Goal: Navigation & Orientation: Find specific page/section

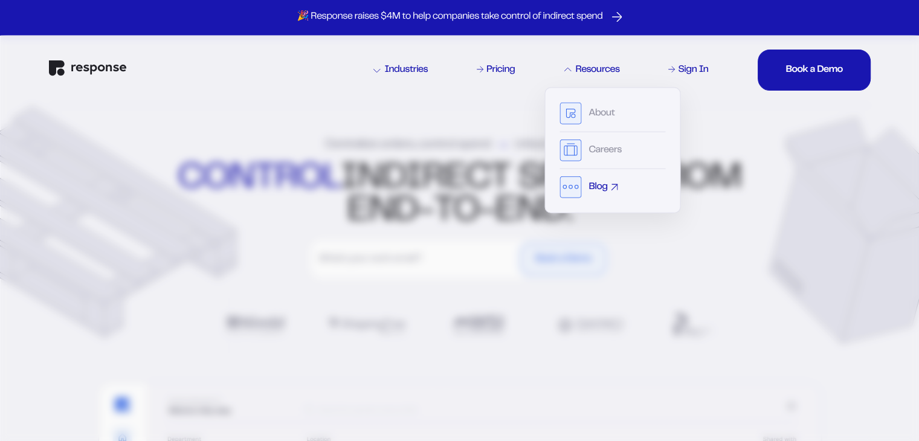
click at [592, 192] on div "Blog" at bounding box center [613, 188] width 106 height 22
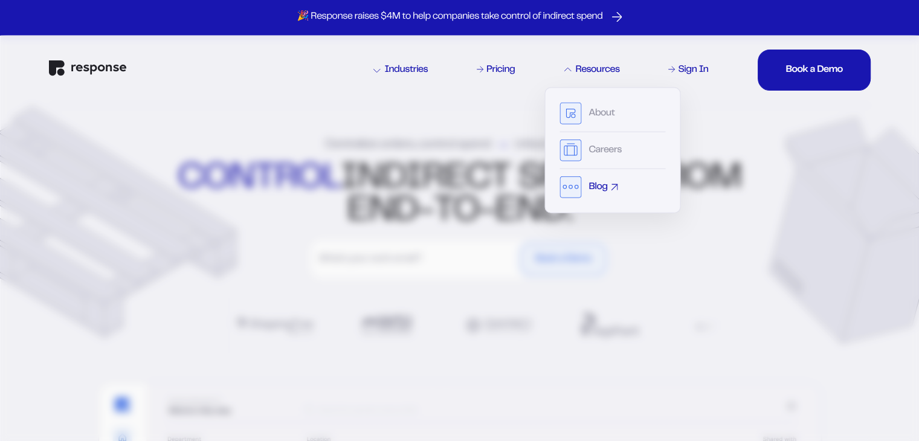
click at [599, 187] on div "Blog" at bounding box center [598, 188] width 19 height 10
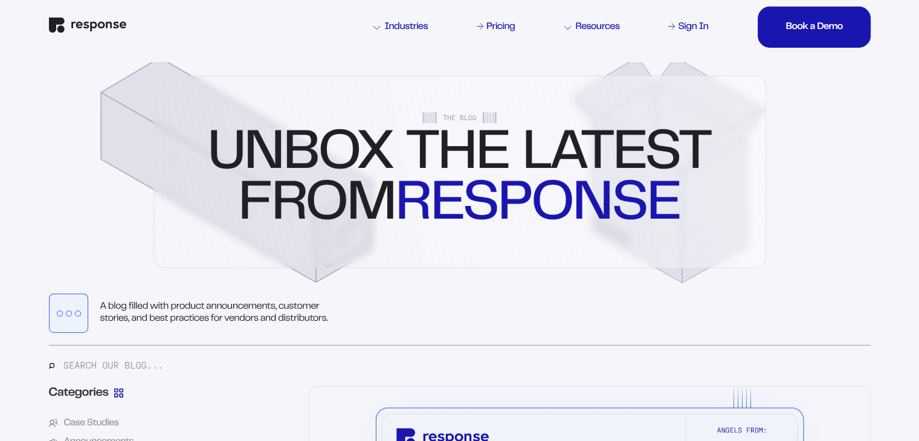
scroll to position [121, 0]
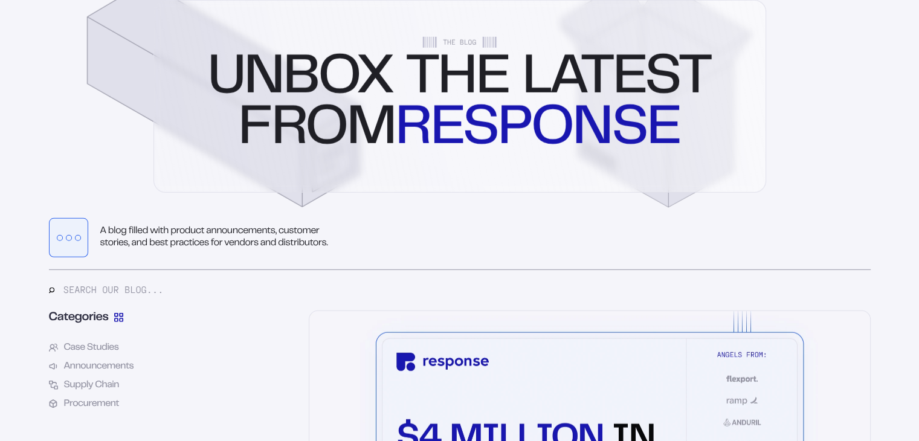
click at [126, 294] on input "text" at bounding box center [467, 290] width 808 height 16
